Goal: Task Accomplishment & Management: Use online tool/utility

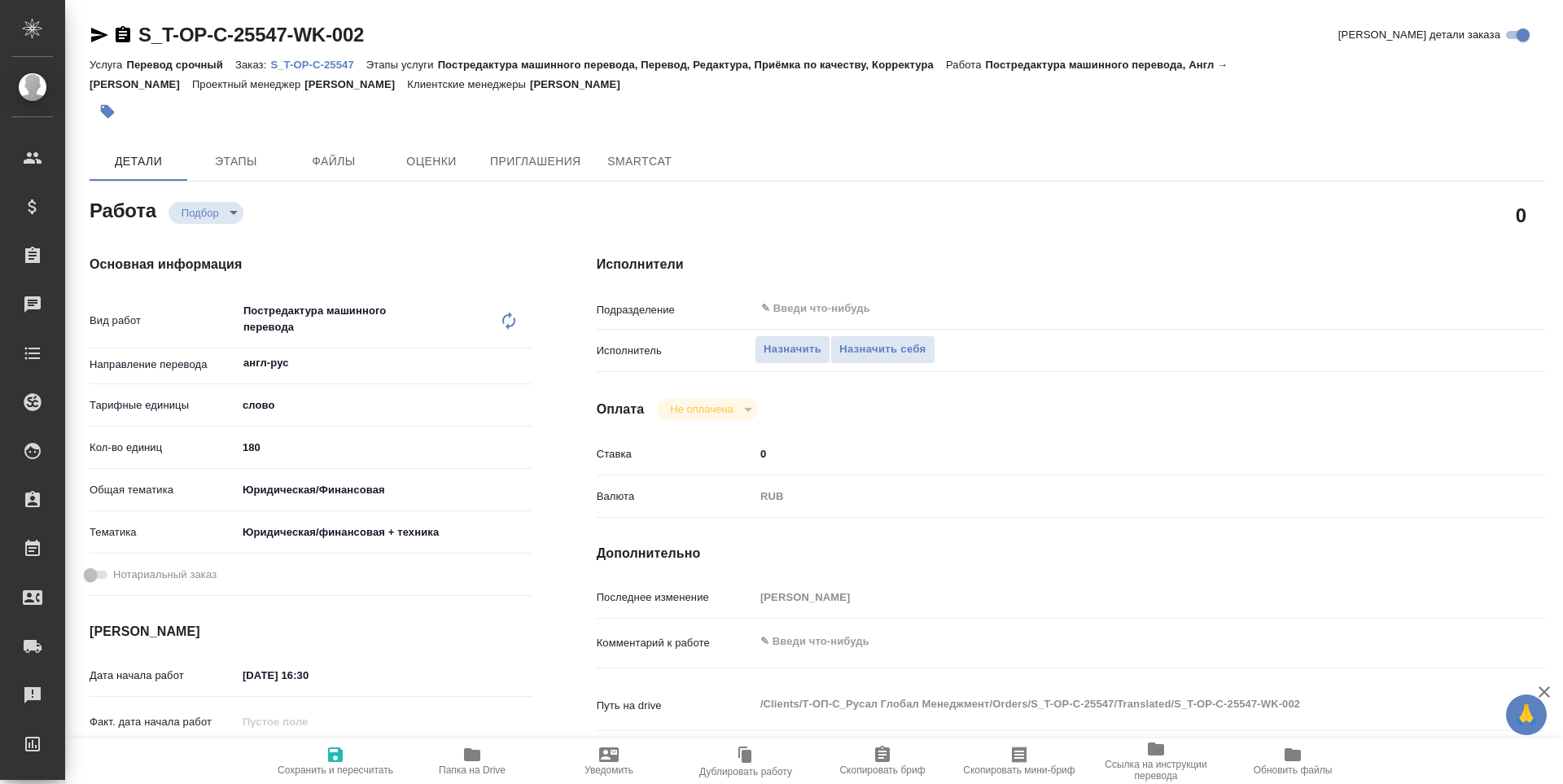
click at [463, 756] on icon "button" at bounding box center [472, 755] width 20 height 20
click at [842, 341] on span "Назначить себя" at bounding box center [882, 349] width 86 height 19
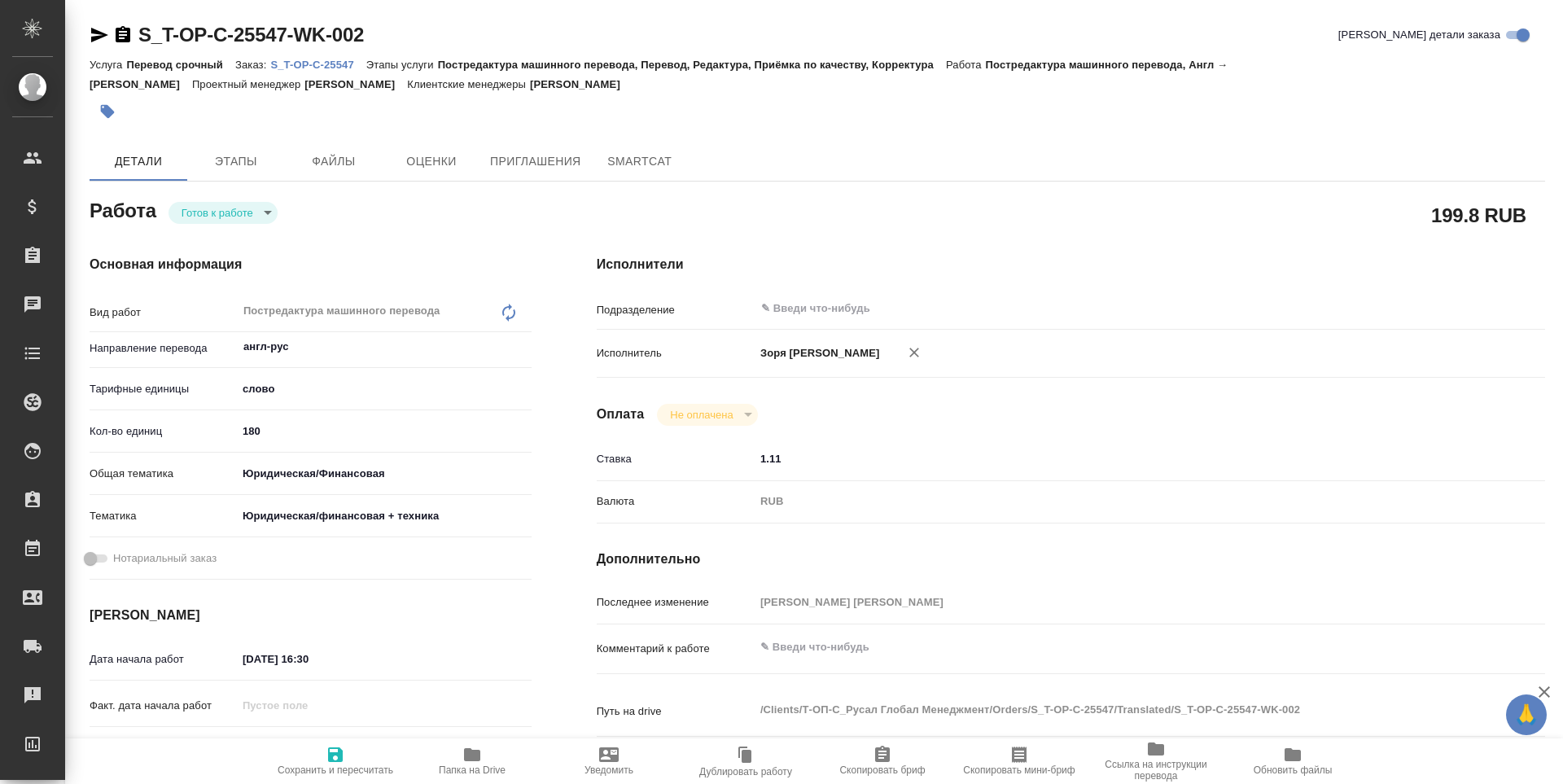
type textarea "x"
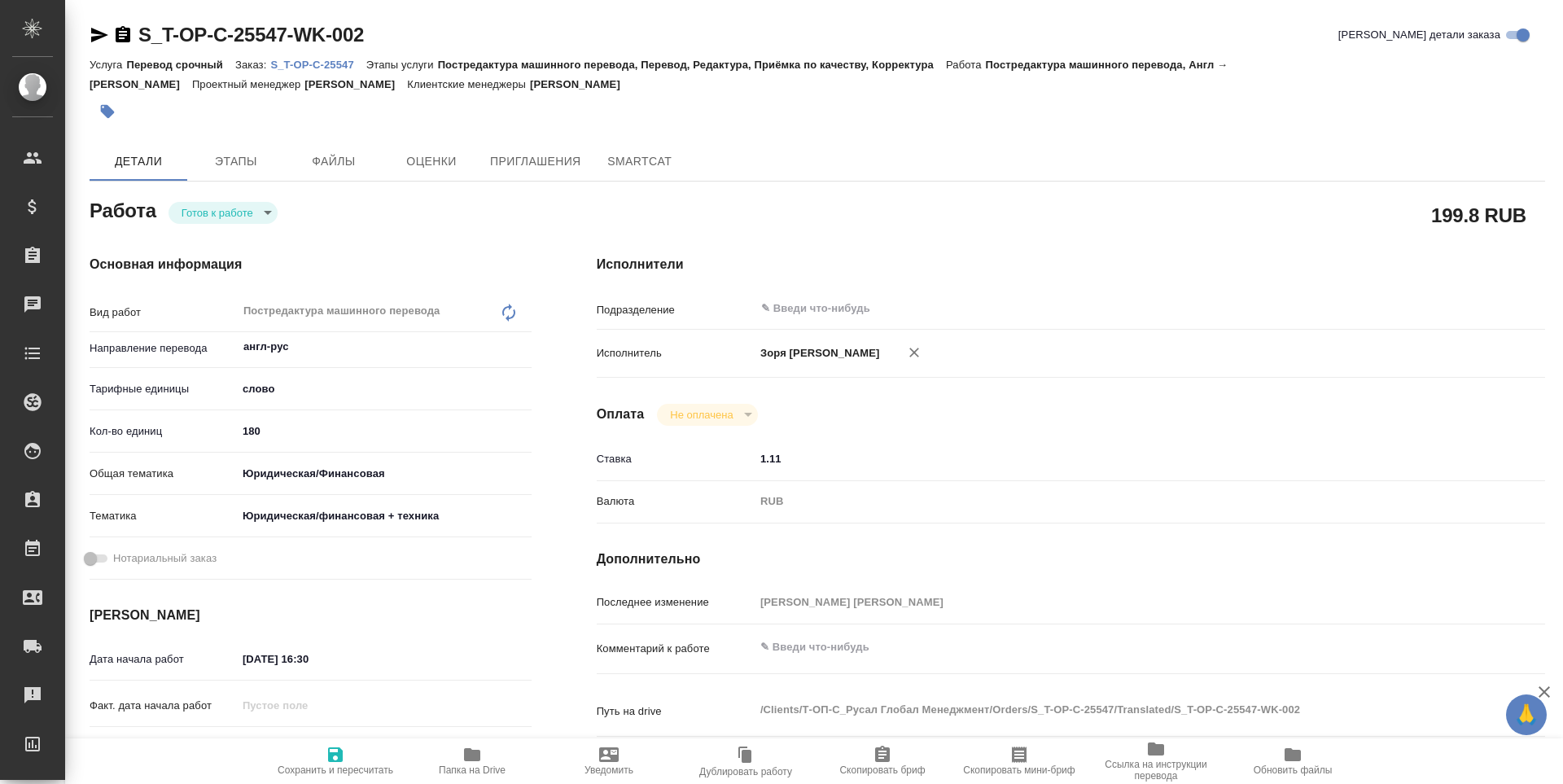
type textarea "x"
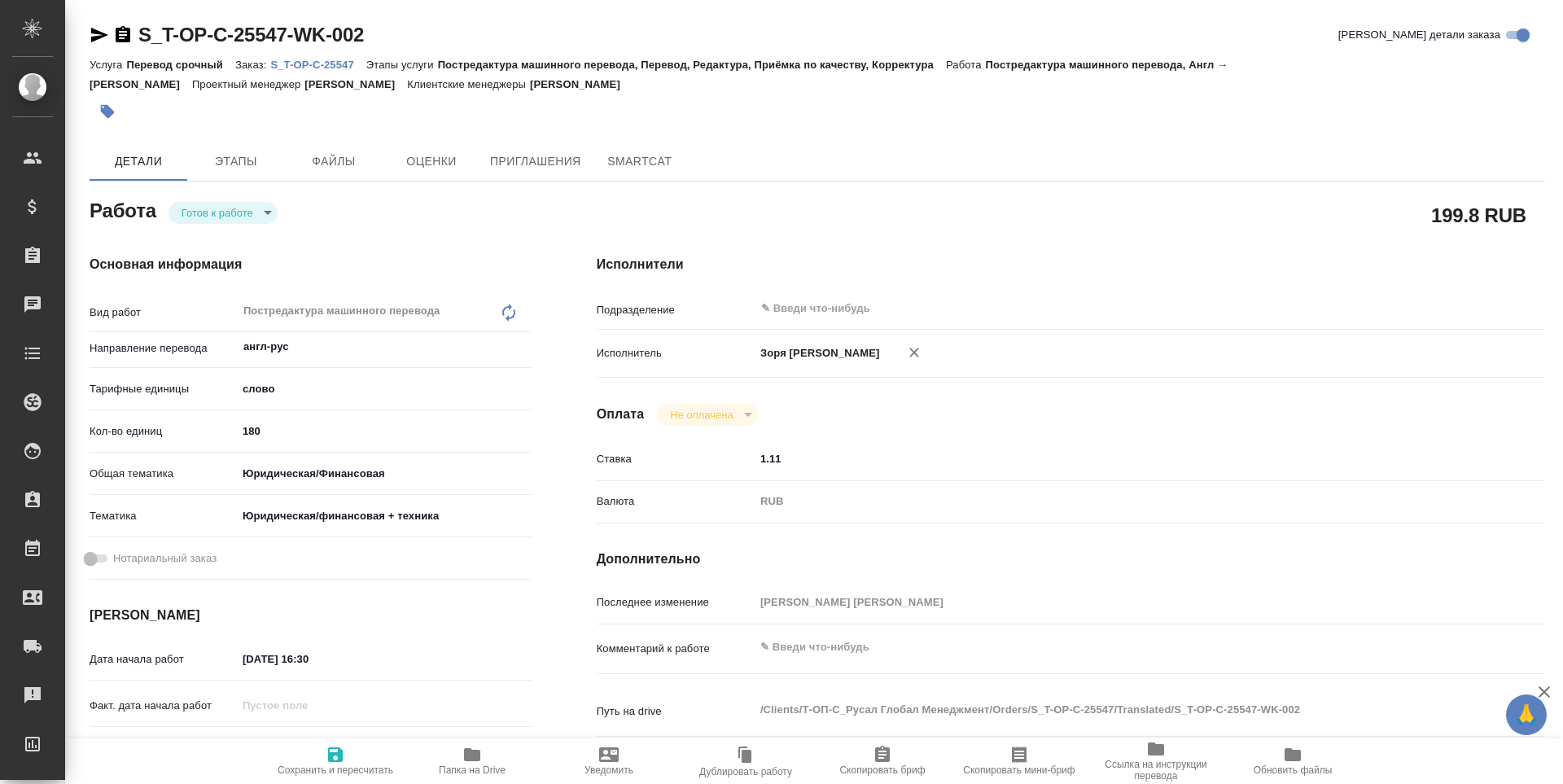
type textarea "x"
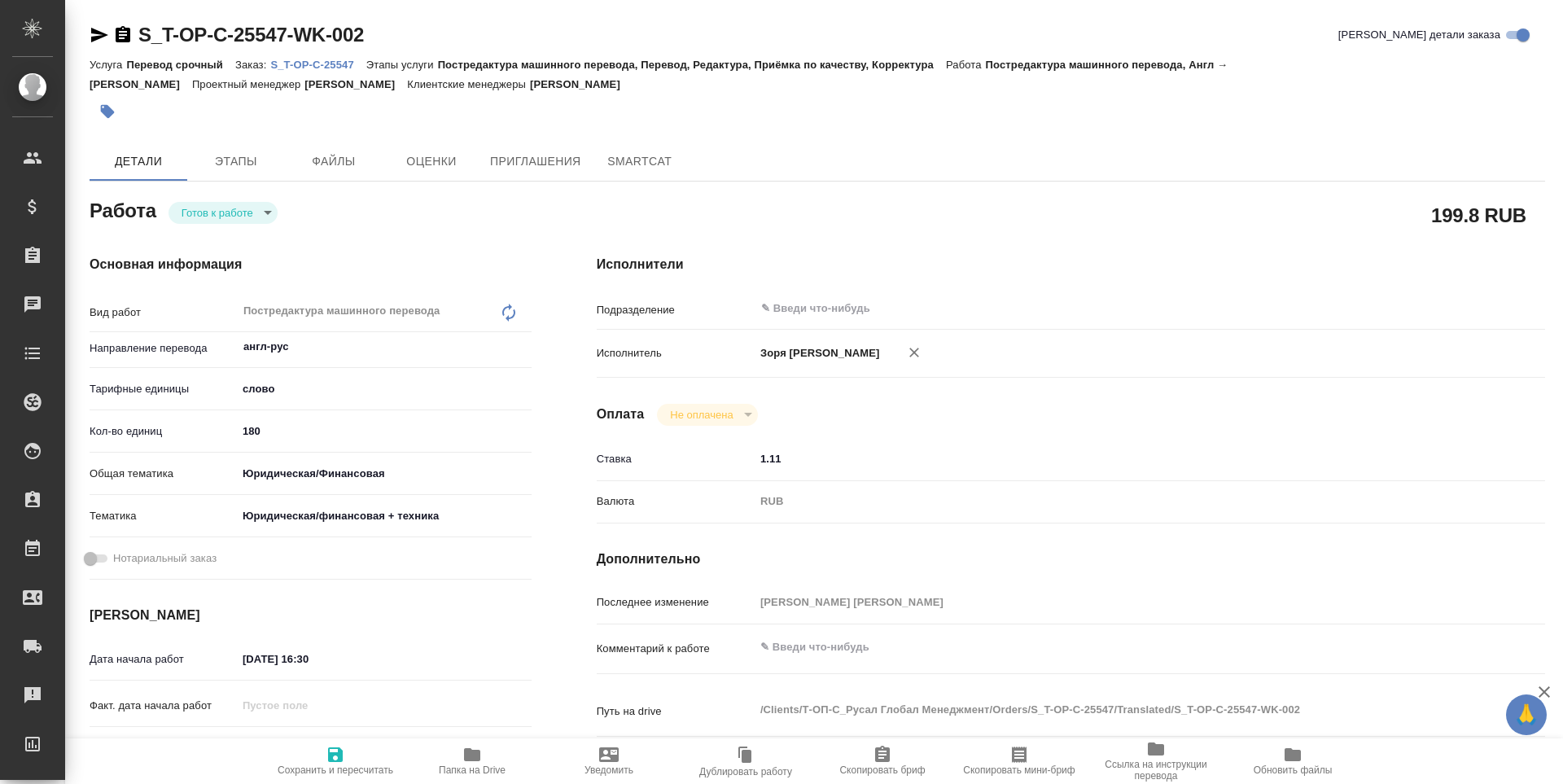
type textarea "x"
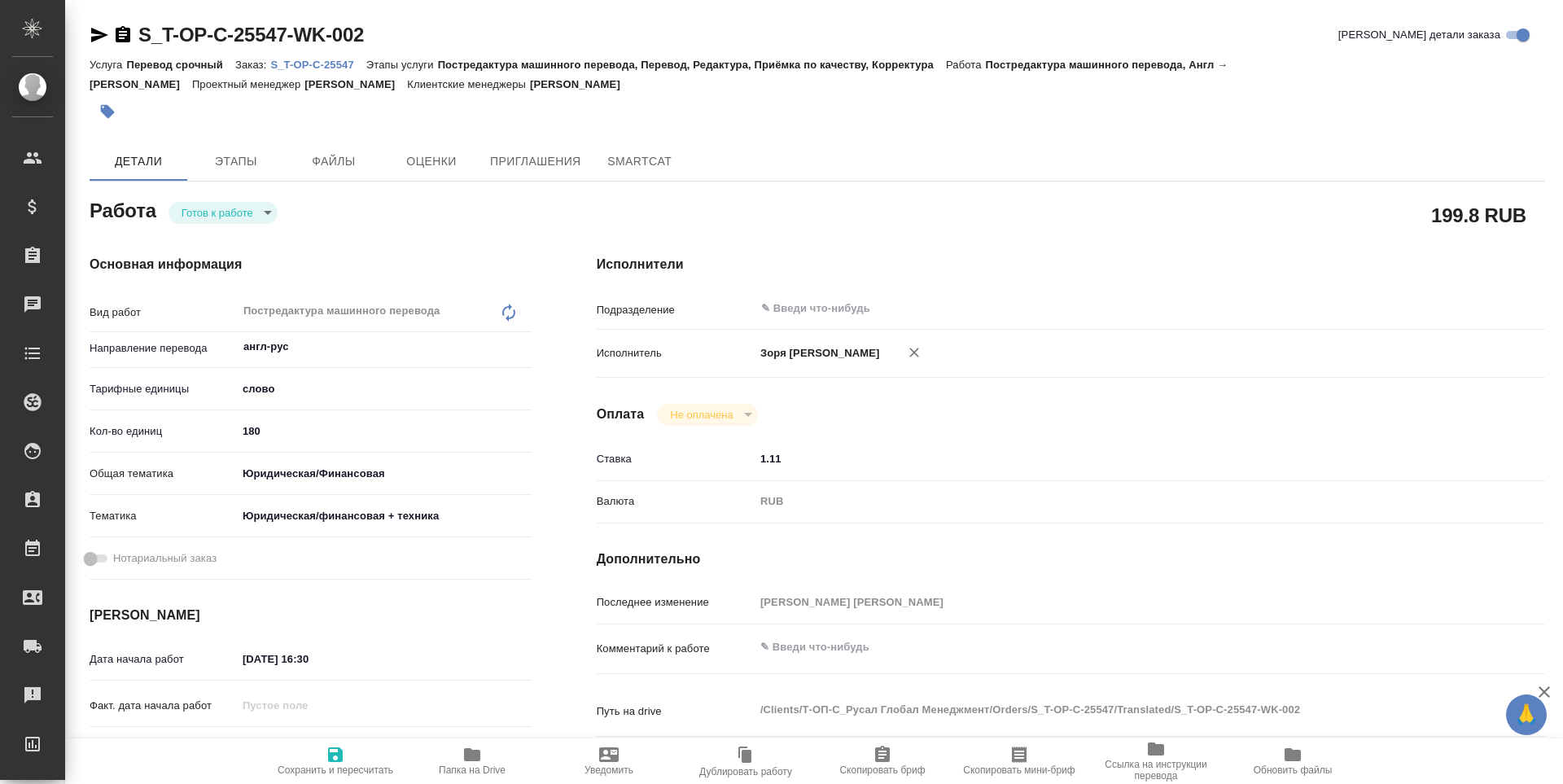
type textarea "x"
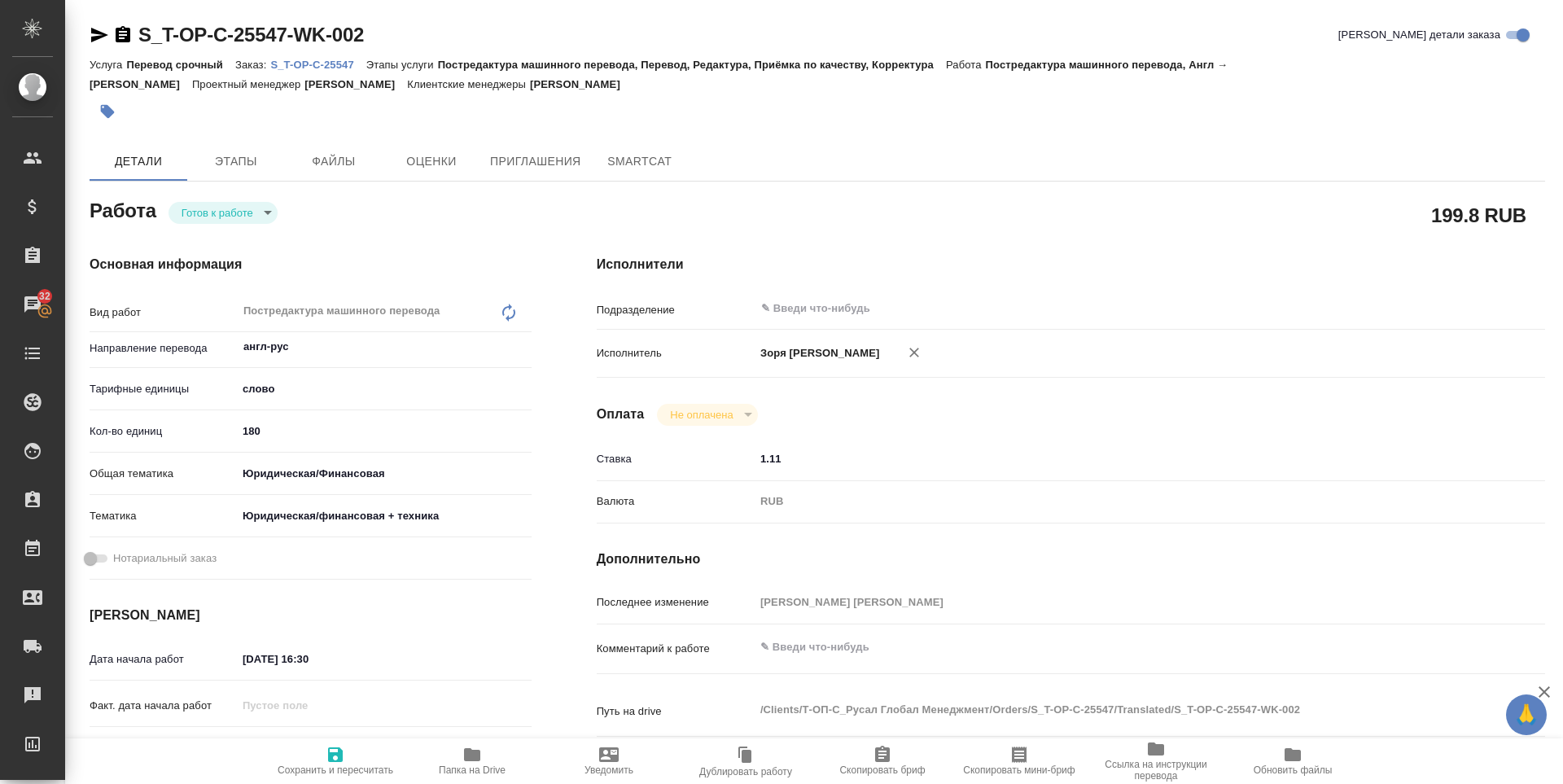
type textarea "x"
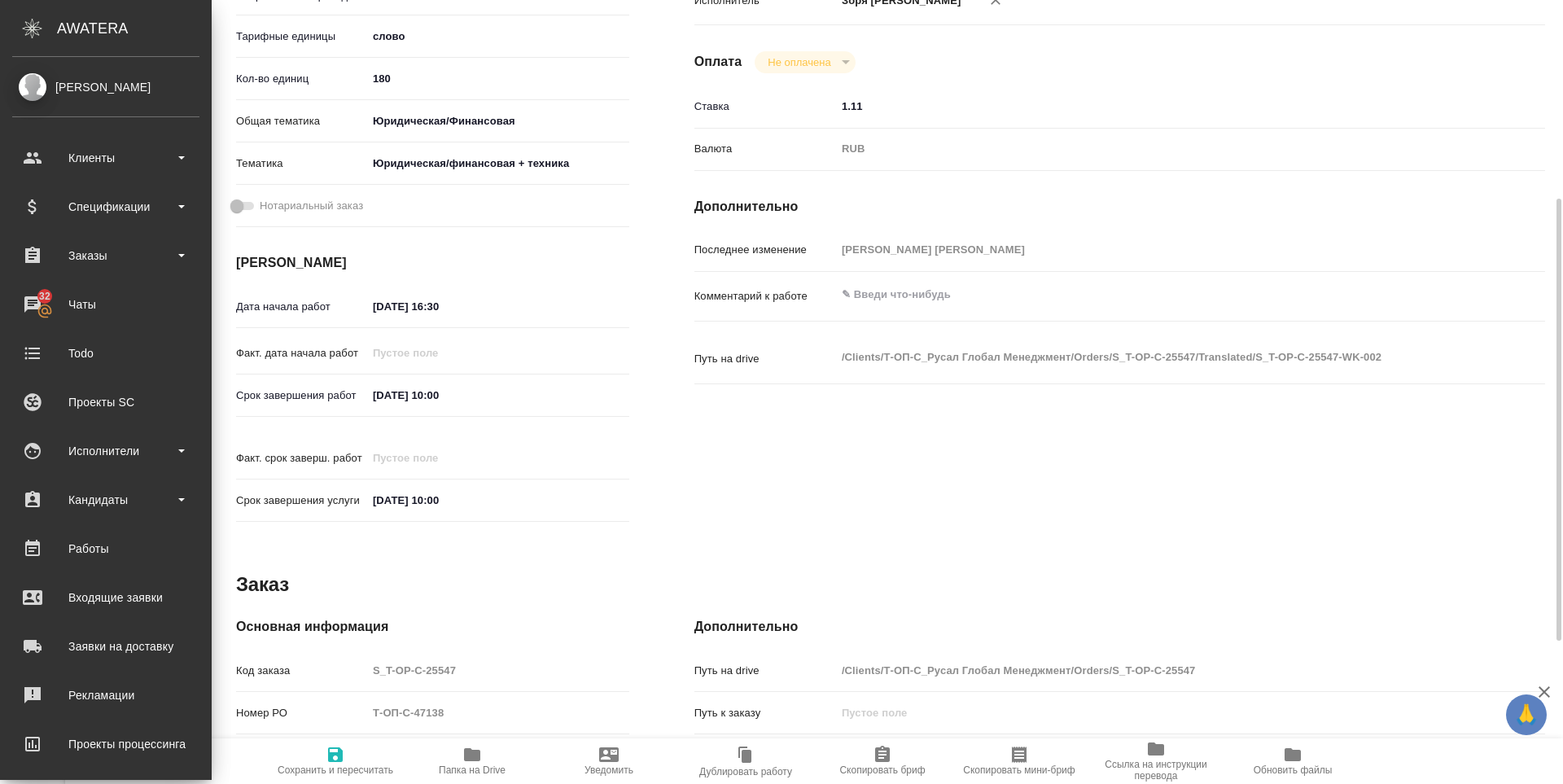
type textarea "x"
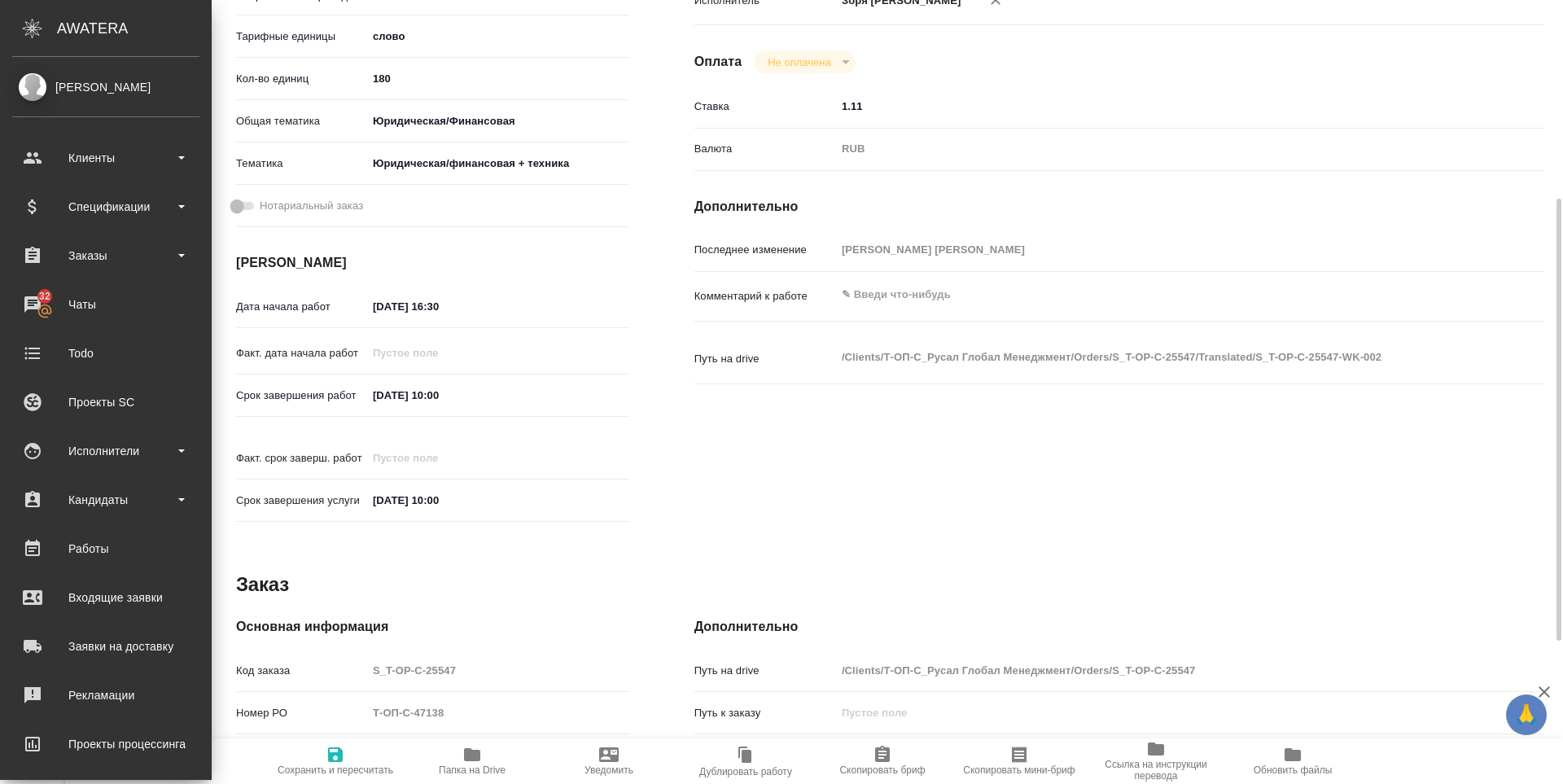
scroll to position [369, 0]
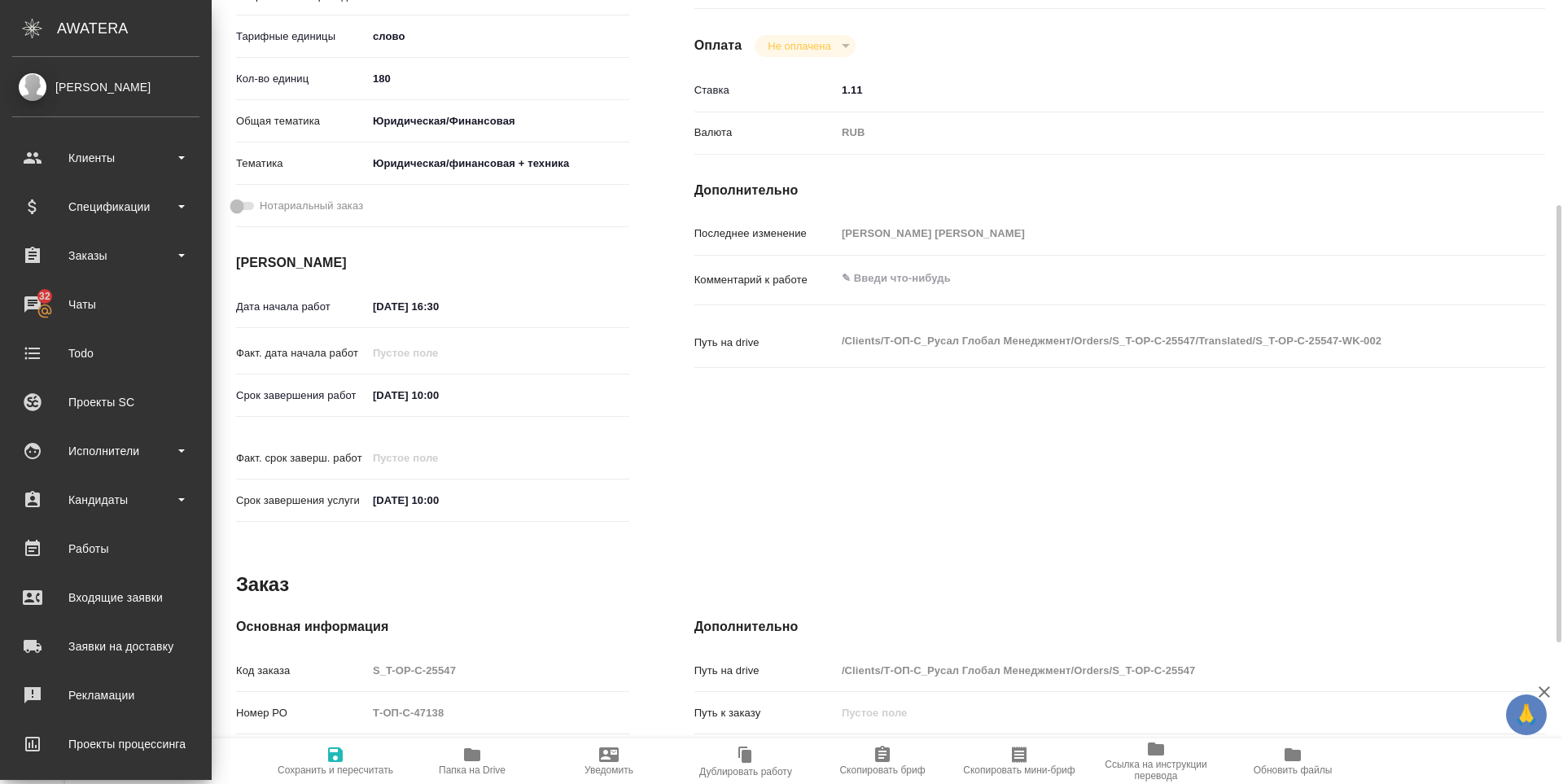
type textarea "x"
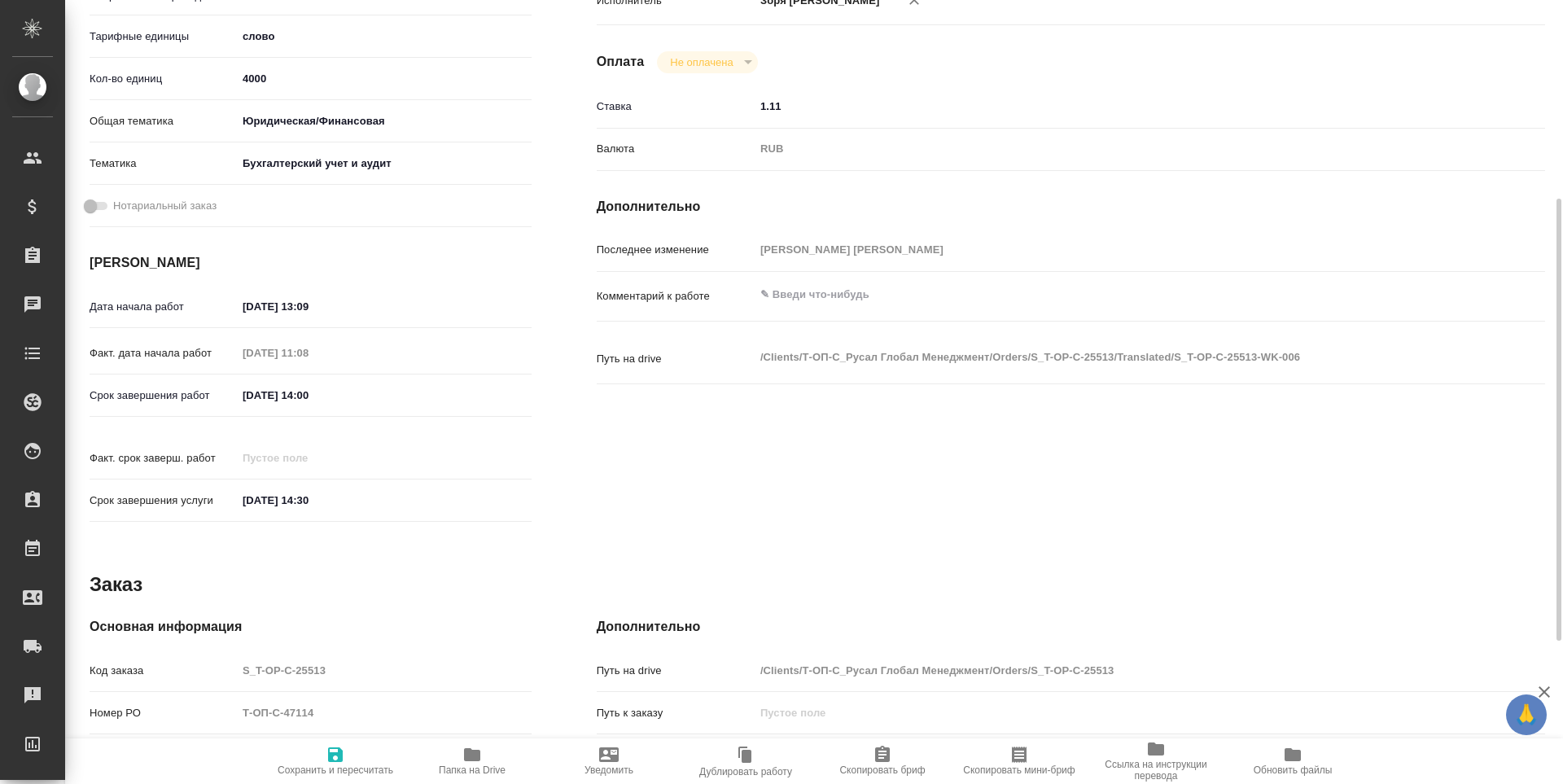
scroll to position [605, 0]
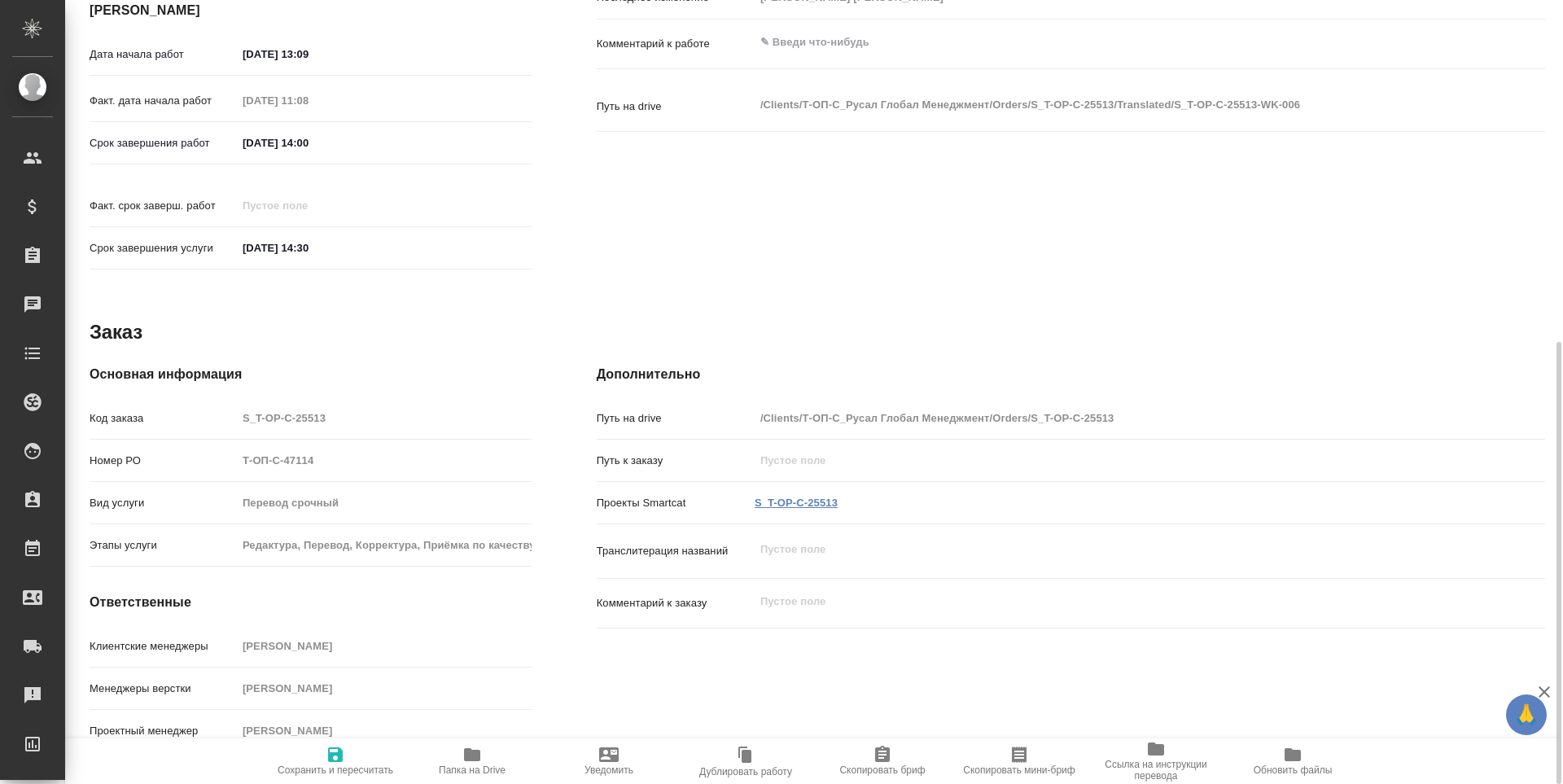
click at [813, 496] on link "S_T-OP-C-25513" at bounding box center [796, 502] width 83 height 12
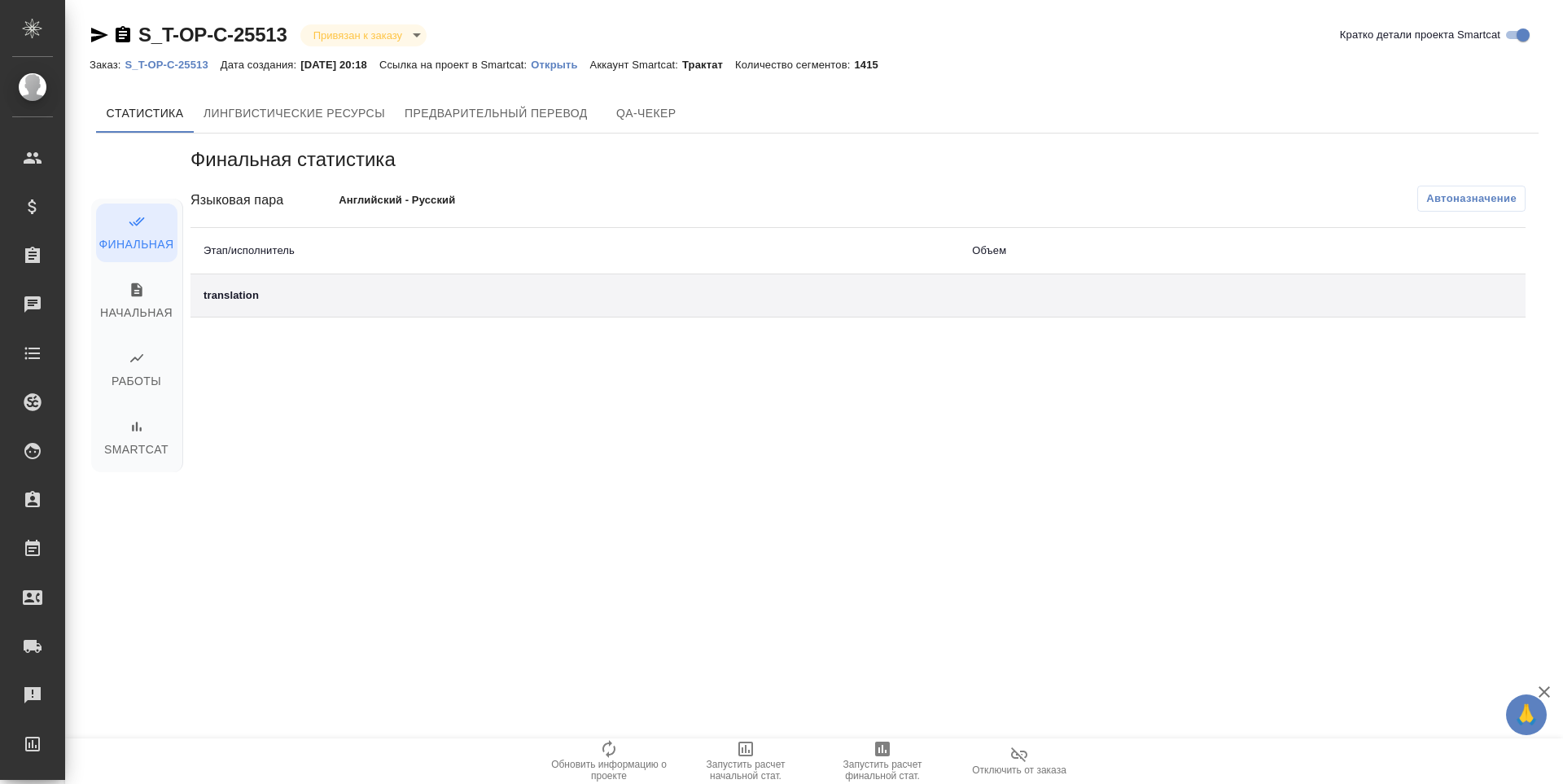
click at [861, 764] on span "Запустить расчет финальной стат." at bounding box center [882, 770] width 117 height 23
click at [252, 289] on div "translation" at bounding box center [575, 297] width 743 height 20
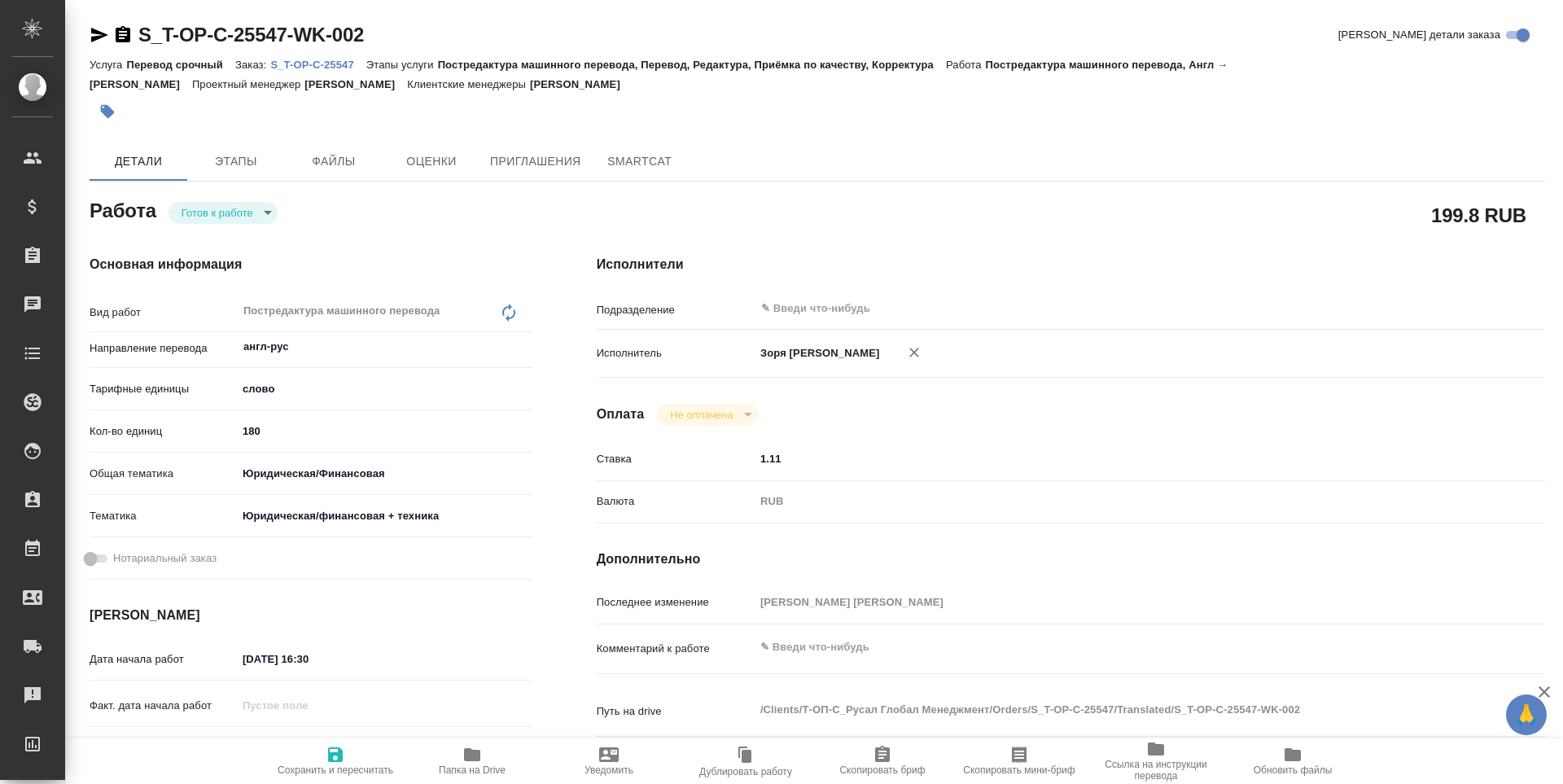
type textarea "x"
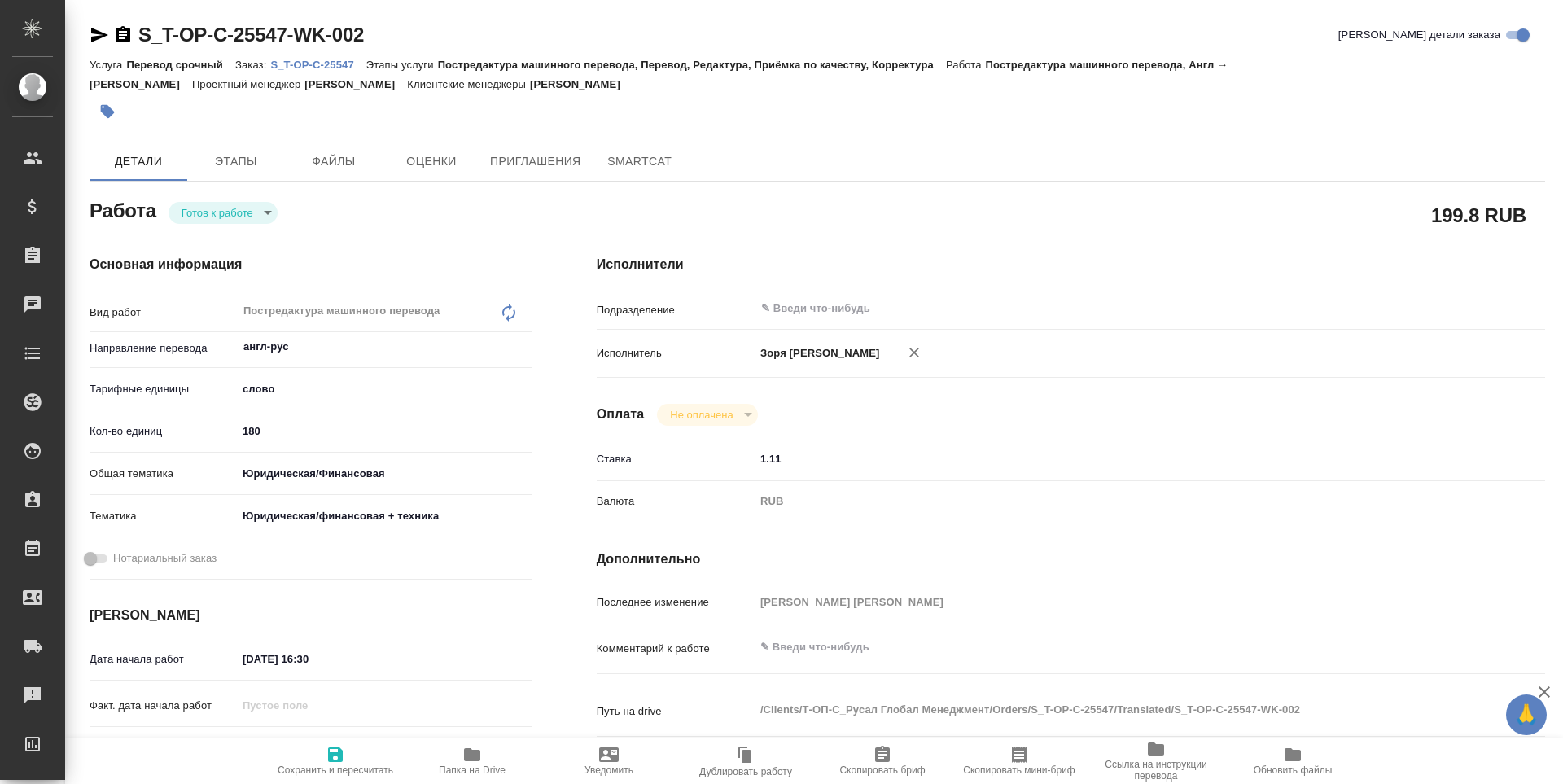
type textarea "x"
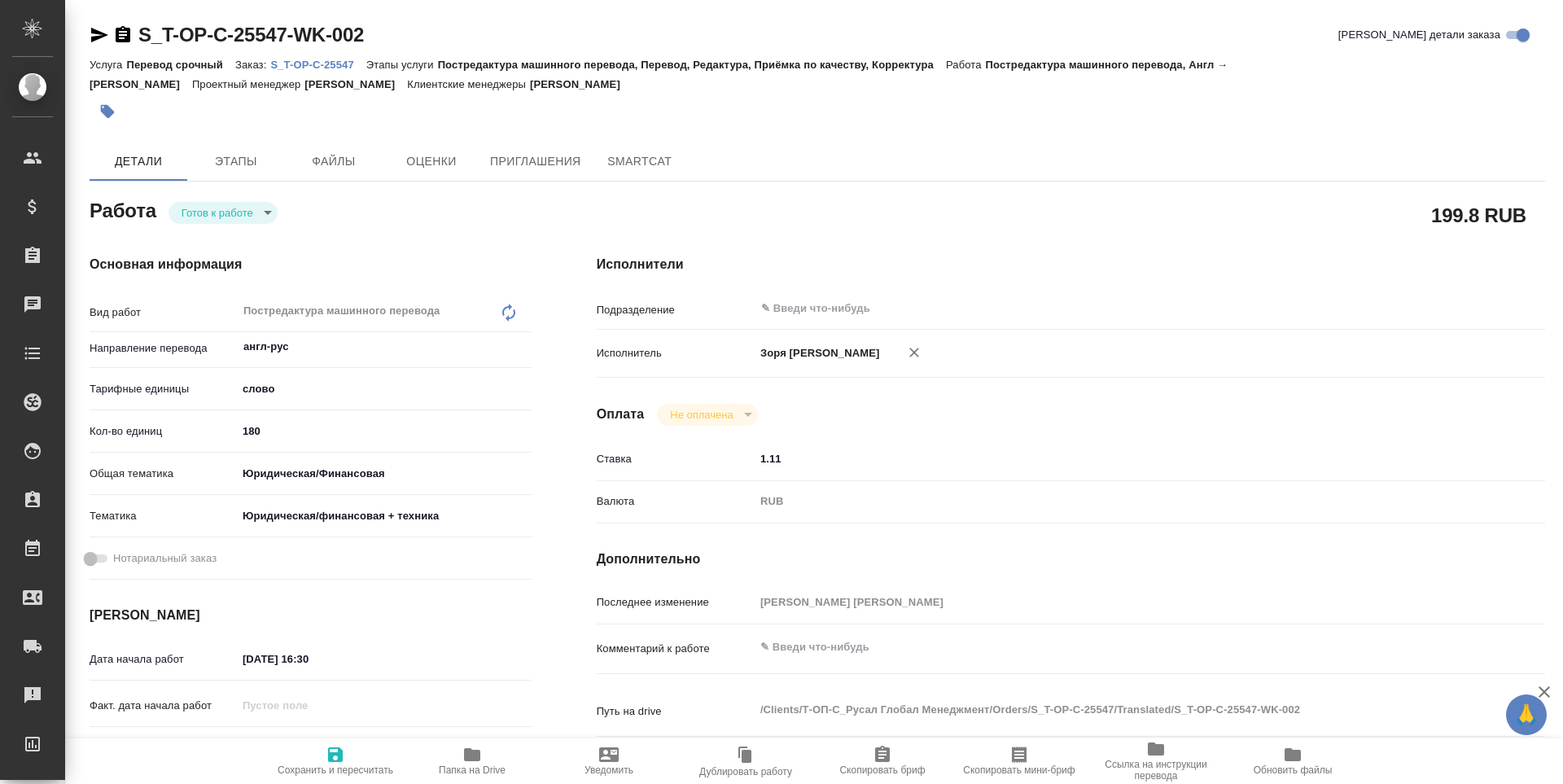
type textarea "x"
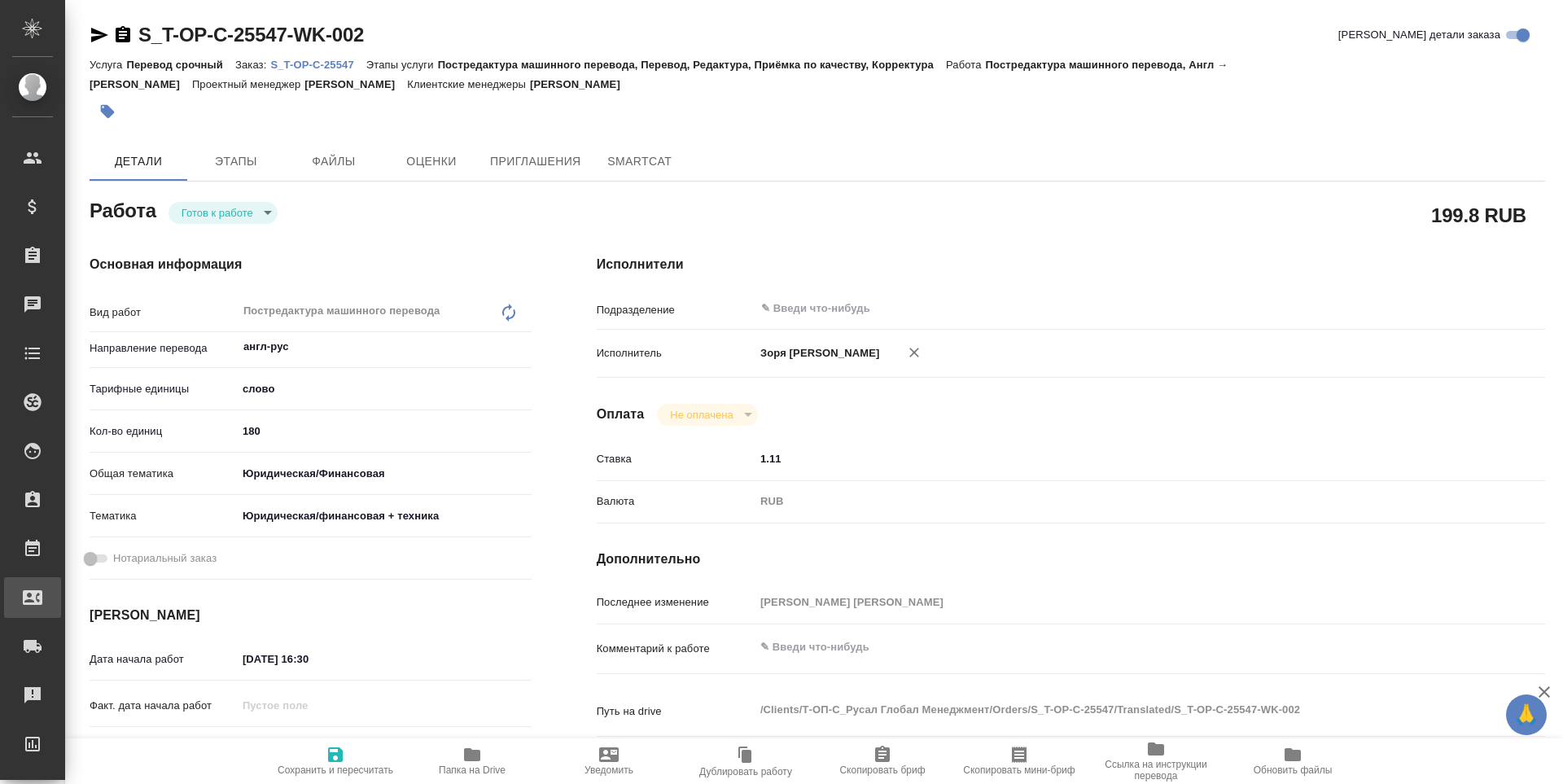
type textarea "x"
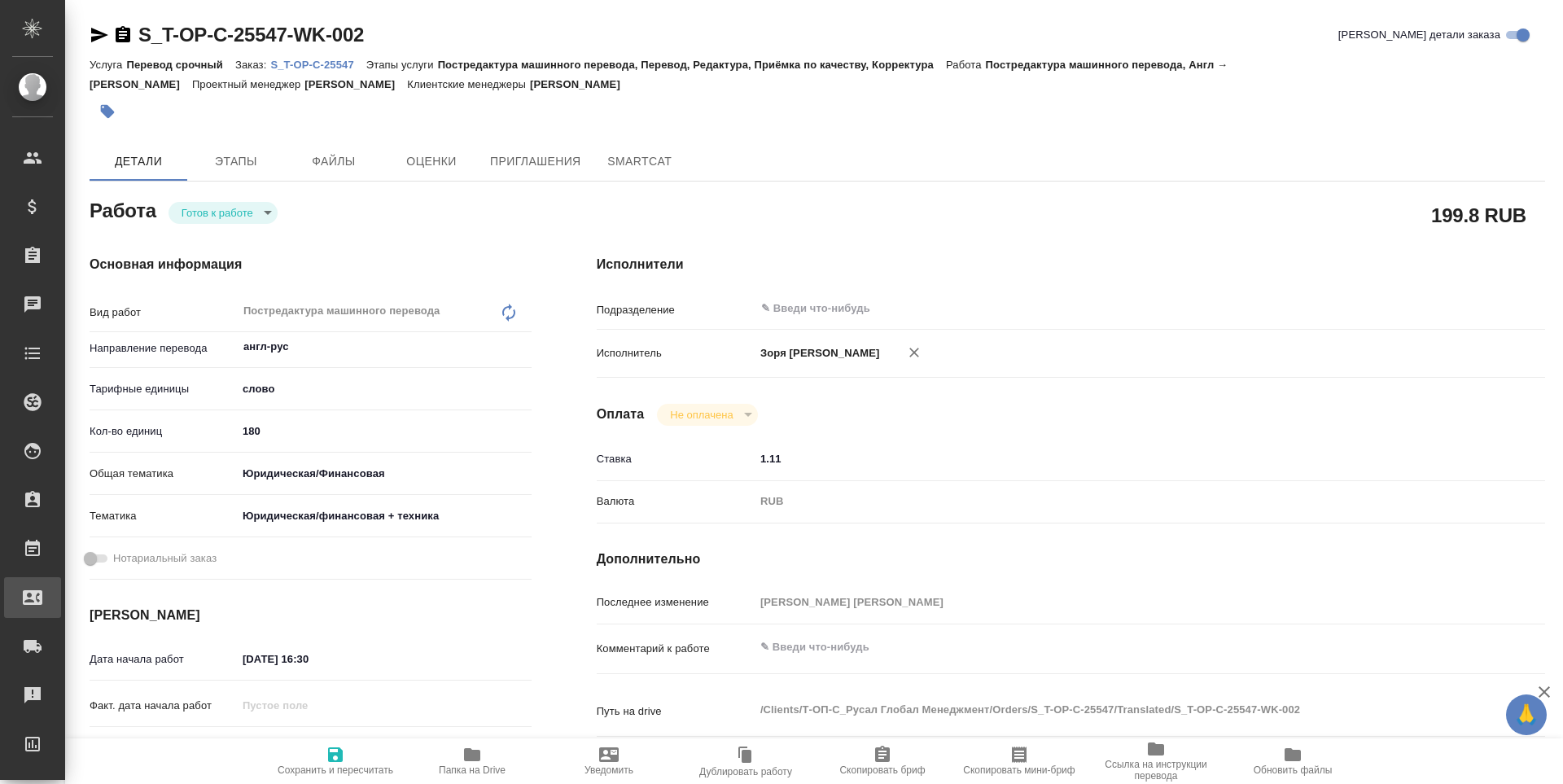
type textarea "x"
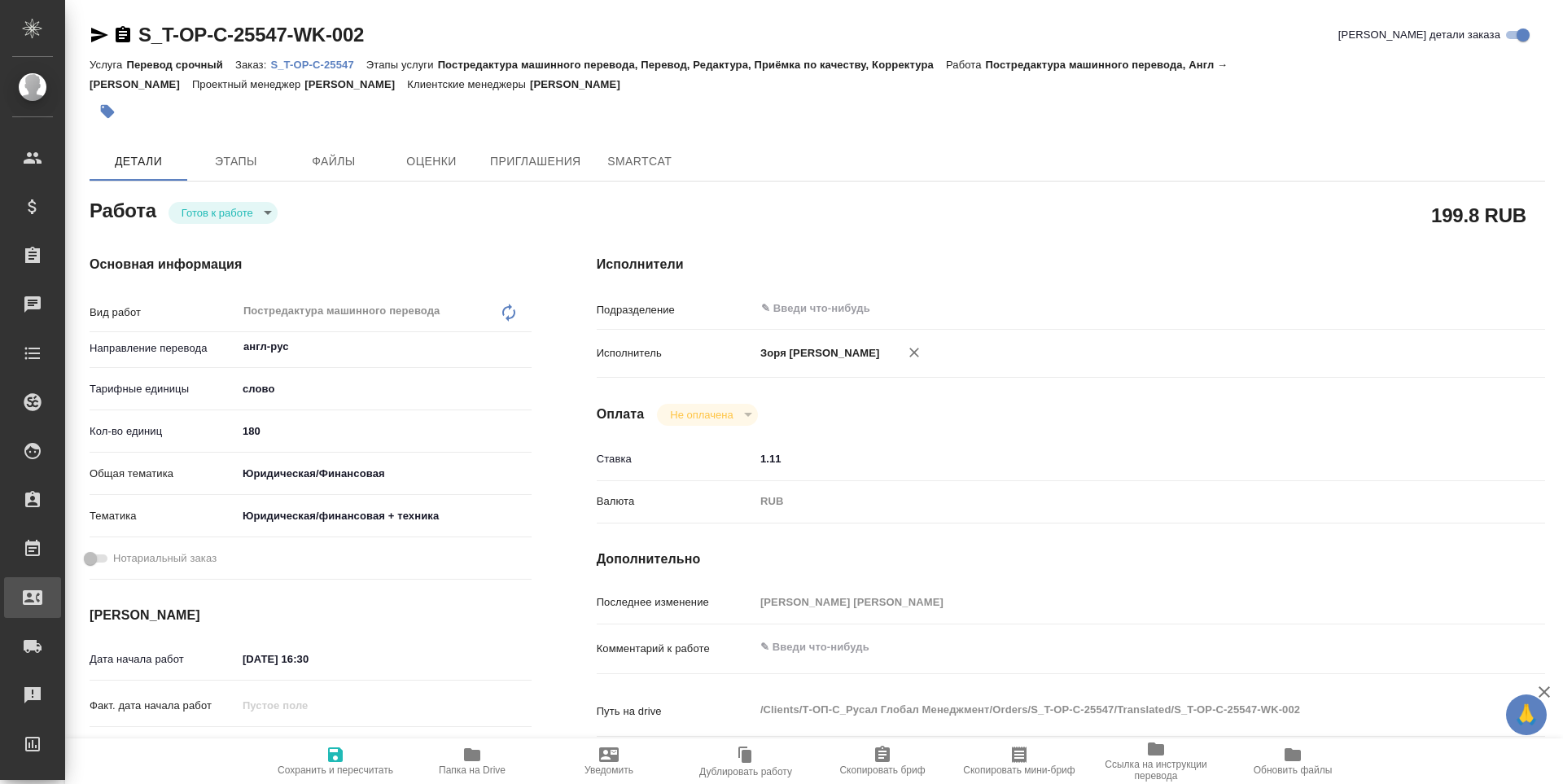
type textarea "x"
